Goal: Use online tool/utility: Utilize a website feature to perform a specific function

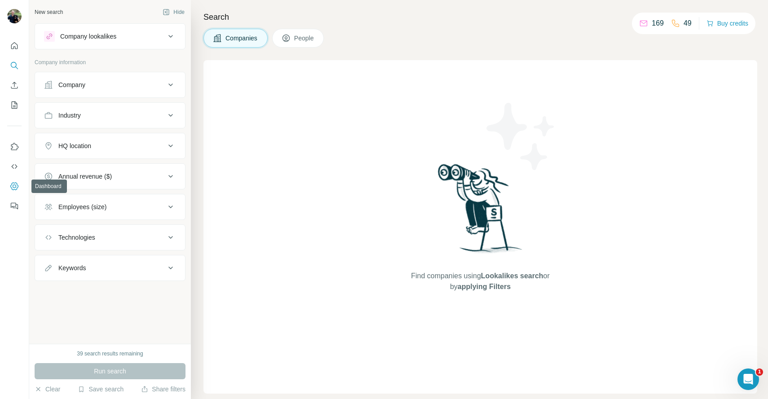
click at [13, 188] on icon "Dashboard" at bounding box center [14, 186] width 9 height 9
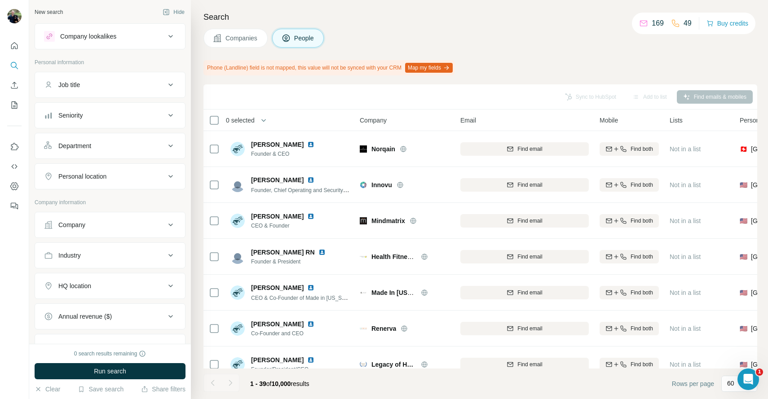
click at [124, 32] on div "Company lookalikes" at bounding box center [104, 36] width 121 height 11
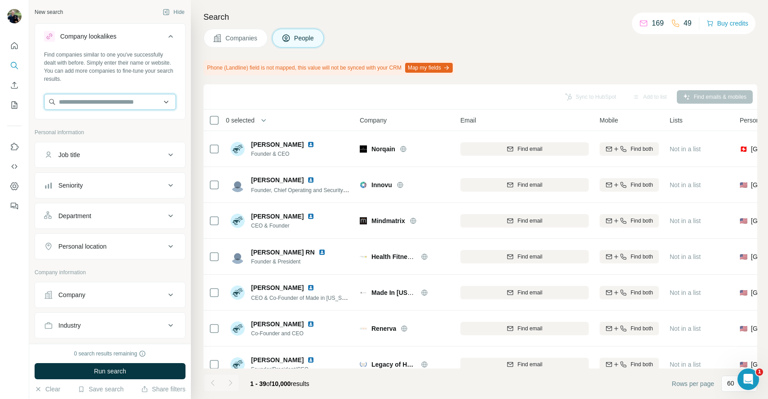
click at [126, 102] on input "text" at bounding box center [110, 102] width 132 height 16
paste input "**********"
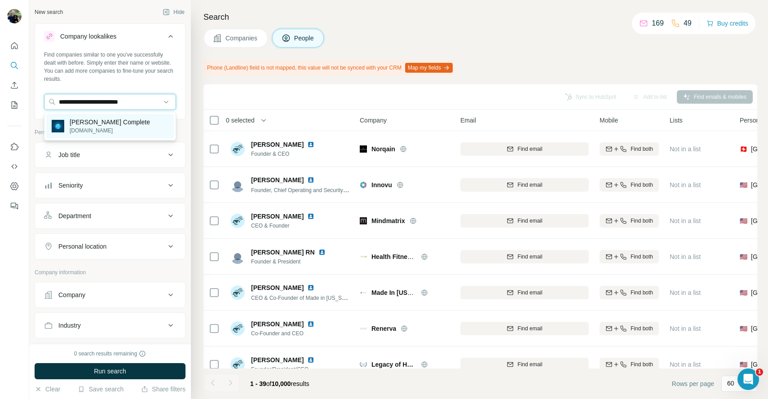
type input "**********"
click at [115, 120] on p "[PERSON_NAME] Complete" at bounding box center [110, 122] width 80 height 9
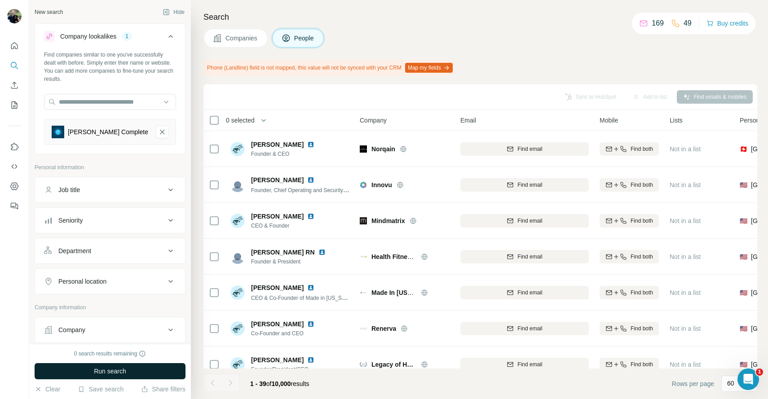
click at [109, 371] on span "Run search" at bounding box center [110, 371] width 32 height 9
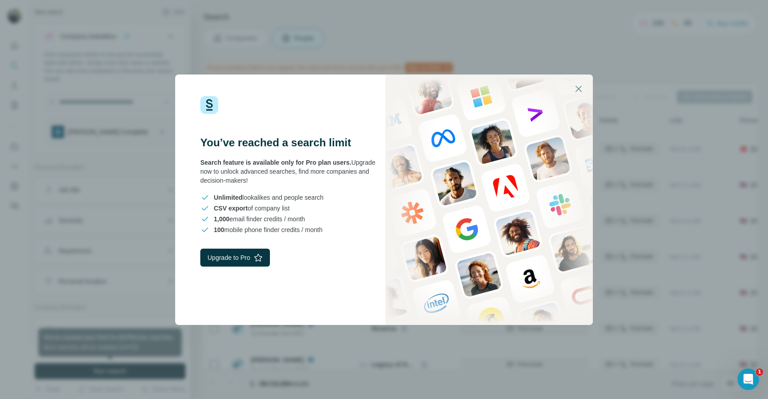
click at [576, 86] on icon "button" at bounding box center [579, 89] width 6 height 6
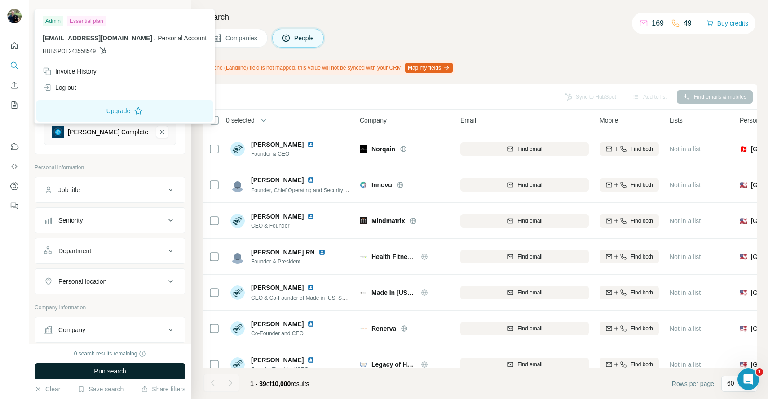
click at [21, 18] on img at bounding box center [14, 16] width 14 height 14
click at [115, 371] on span "Run search" at bounding box center [110, 371] width 32 height 9
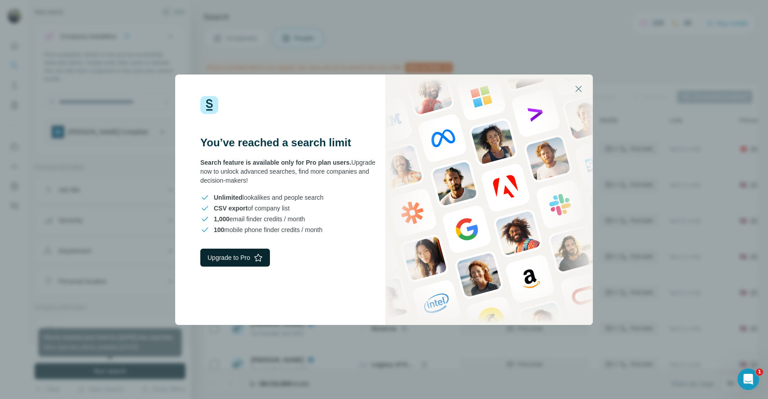
click at [231, 258] on button "Upgrade to Pro" at bounding box center [235, 258] width 70 height 18
